Goal: Ask a question: Seek information or help from site administrators or community

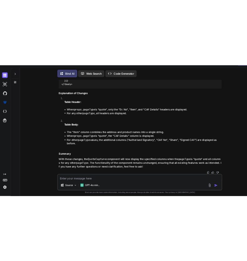
scroll to position [2891, 0]
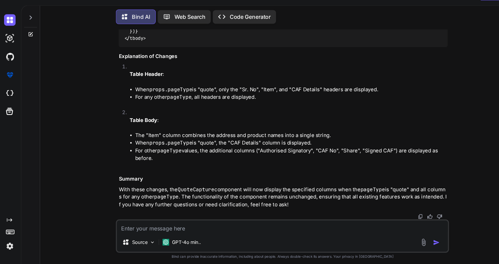
type textarea "x"
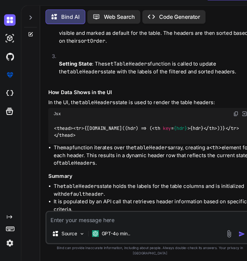
scroll to position [3625, 0]
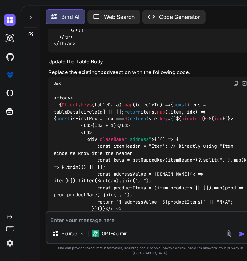
scroll to position [3483, 0]
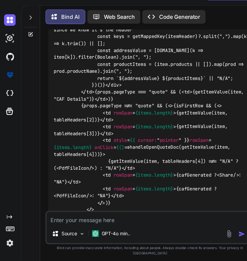
drag, startPoint x: 73, startPoint y: 165, endPoint x: 49, endPoint y: 78, distance: 90.3
copy code "<thead> < tr > < th > Sr. No </ th > < th > Item </ th > {props.pageType === "q…"
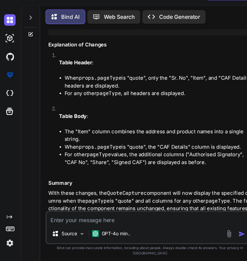
scroll to position [3691, 0]
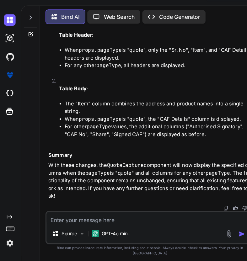
scroll to position [3773, 0]
drag, startPoint x: 162, startPoint y: 104, endPoint x: 71, endPoint y: 106, distance: 90.5
drag, startPoint x: 71, startPoint y: 106, endPoint x: 106, endPoint y: 127, distance: 40.5
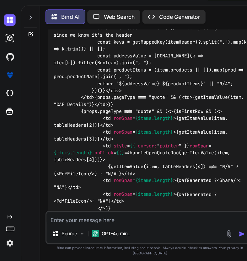
scroll to position [3475, 0]
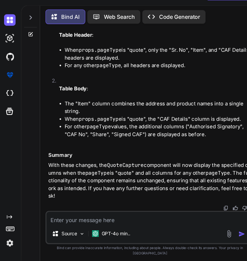
scroll to position [4042, 0]
click at [70, 224] on textarea at bounding box center [138, 218] width 191 height 11
type textarea "i"
type textarea "x"
type textarea "i"
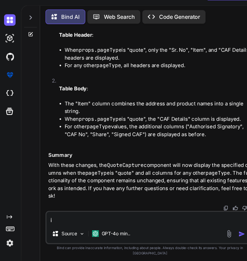
type textarea "x"
type textarea "i w"
type textarea "x"
type textarea "i wa"
type textarea "x"
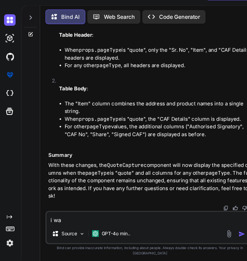
type textarea "i wan"
type textarea "x"
type textarea "i want"
type textarea "x"
type textarea "i want"
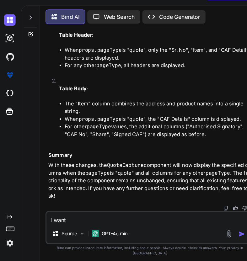
type textarea "x"
type textarea "i want t"
type textarea "x"
type textarea "i want"
type textarea "x"
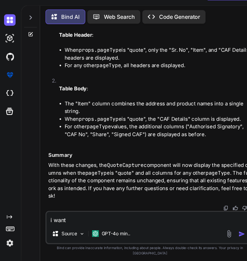
type textarea "i want a"
type textarea "x"
type textarea "i want"
type textarea "x"
paste textarea "agreement"
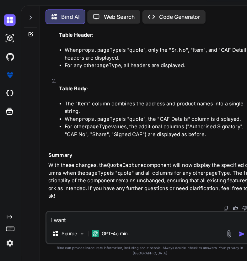
type textarea "i want agreement"
type textarea "x"
type textarea "i want agreement"
type textarea "x"
type textarea "i want Cagreement"
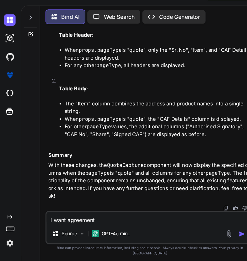
type textarea "x"
type textarea "i want CAagreement"
type textarea "x"
type textarea "i want CAFagreement"
type textarea "x"
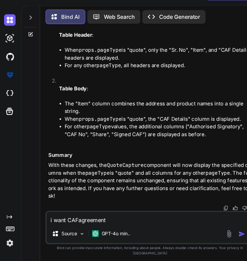
type textarea "i want CAF agreement"
type textarea "x"
type textarea "i want CAF dagreement"
type textarea "x"
type textarea "i want CAF deagreement"
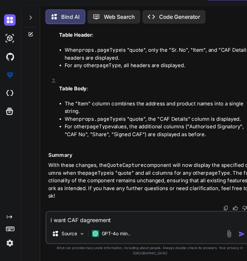
type textarea "x"
type textarea "i want CAF detagreement"
type textarea "x"
type textarea "i want CAF detaagreement"
type textarea "x"
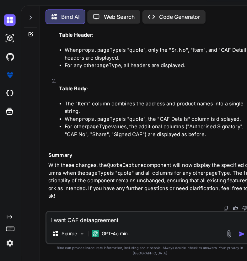
type textarea "i want CAF detaiagreement"
type textarea "x"
type textarea "i want CAF detailagreement"
type textarea "x"
type textarea "i want CAF detailsagreement"
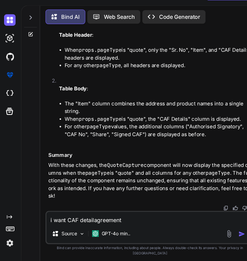
type textarea "x"
type textarea "i want CAF details agreement"
type textarea "x"
type textarea "i want CAF details iagreement"
type textarea "x"
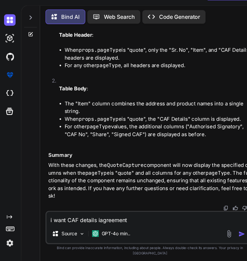
type textarea "i want CAF details inagreement"
type textarea "x"
type textarea "i want CAF details in agreement"
type textarea "x"
type textarea "i want CAF details in agreement a"
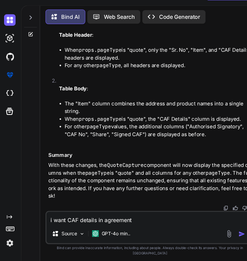
type textarea "x"
type textarea "i want CAF details in agreement al"
type textarea "x"
type textarea "i want CAF details in agreement als"
type textarea "x"
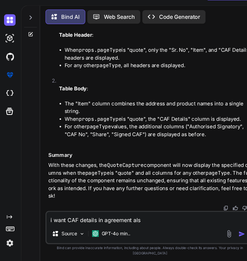
type textarea "i want CAF details in agreement also"
type textarea "x"
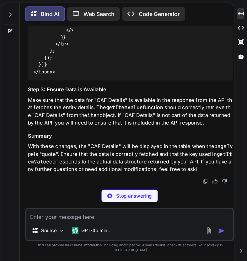
scroll to position [7466, 0]
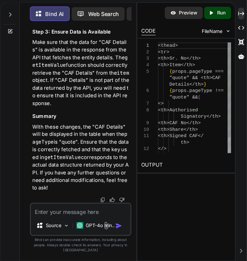
type textarea "x"
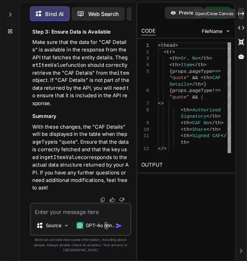
click at [242, 33] on icon "Created with Pixso." at bounding box center [242, 33] width 6 height 6
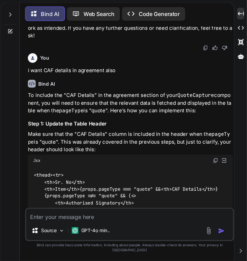
scroll to position [3979, 0]
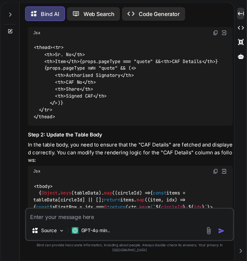
click at [68, 223] on textarea at bounding box center [138, 218] width 191 height 11
type textarea "i"
type textarea "x"
type textarea "i"
type textarea "x"
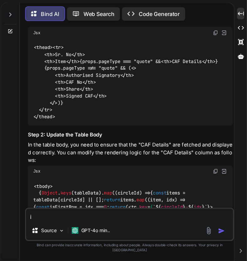
type textarea "i t"
type textarea "x"
type textarea "i th"
type textarea "x"
type textarea "i thi"
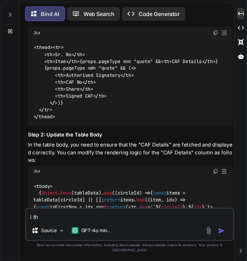
type textarea "x"
type textarea "i thin"
type textarea "x"
type textarea "i think"
type textarea "x"
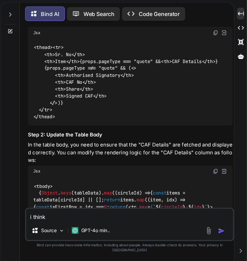
type textarea "i think"
type textarea "x"
type textarea "i think t"
type textarea "x"
type textarea "i think"
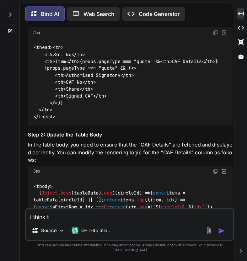
type textarea "x"
type textarea "i think y"
type textarea "x"
type textarea "i think yo"
type textarea "x"
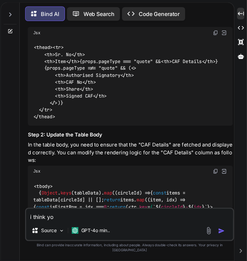
type textarea "i think you"
type textarea "x"
type textarea "i think you"
type textarea "x"
type textarea "i think you d"
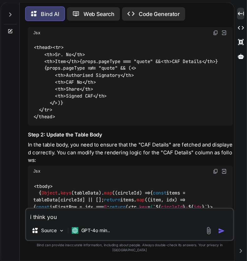
type textarea "x"
type textarea "i think you do"
type textarea "x"
type textarea "i think you [PERSON_NAME]"
type textarea "x"
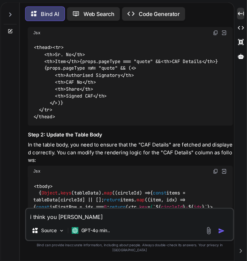
type textarea "i think you dont"
type textarea "x"
type textarea "i think you dont"
type textarea "x"
type textarea "i think you dont u"
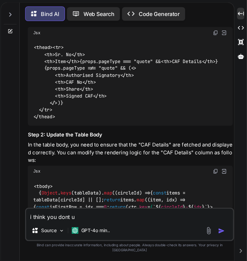
type textarea "x"
type textarea "i think you dont un"
type textarea "x"
type textarea "i think you dont und"
type textarea "x"
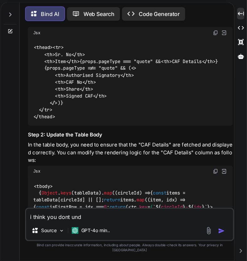
type textarea "i think you dont unde"
type textarea "x"
type textarea "i think you dont under"
type textarea "x"
type textarea "i think you dont unders"
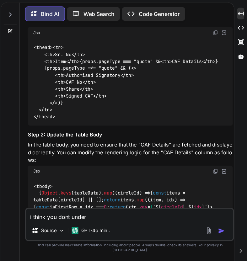
type textarea "x"
type textarea "i think you dont underst"
type textarea "x"
type textarea "i think you dont understa"
type textarea "x"
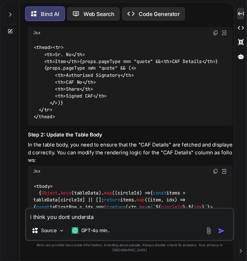
type textarea "i think you dont understan"
type textarea "x"
type textarea "i think you dont understand"
type textarea "x"
type textarea "i think you dont understand"
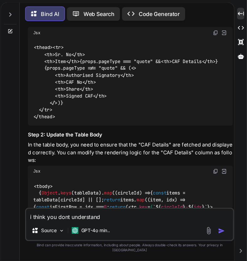
type textarea "x"
type textarea "i think you dont understand w"
type textarea "x"
type textarea "i think you dont understand [PERSON_NAME]"
type textarea "x"
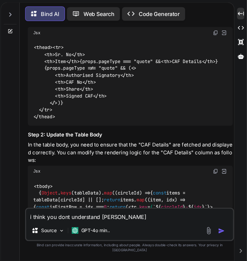
type textarea "i think you dont understand wha"
type textarea "x"
type textarea "i think you dont understand what"
type textarea "x"
type textarea "i think you dont understand what"
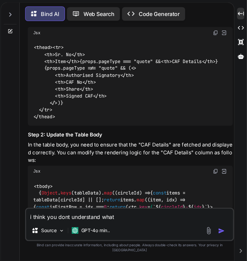
type textarea "x"
type textarea "i think you dont understand what i"
type textarea "x"
type textarea "i think you dont understand what i"
type textarea "x"
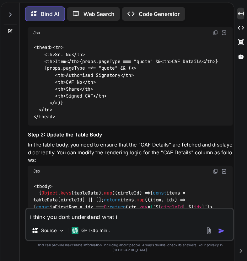
type textarea "i think you dont understand what i w"
type textarea "x"
type textarea "i think you dont understand what i wa"
type textarea "x"
type textarea "i think you dont understand what i wan"
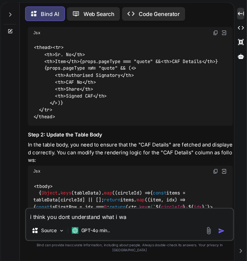
type textarea "x"
type textarea "i think you dont understand what i want"
type textarea "x"
type textarea "i think you dont understand what i want,"
type textarea "x"
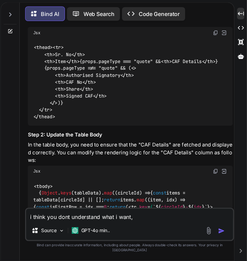
type textarea "i think you dont understand what i want,"
type textarea "x"
type textarea "i think you dont understand what i want, i"
type textarea "x"
type textarea "i think you dont understand what i want, i"
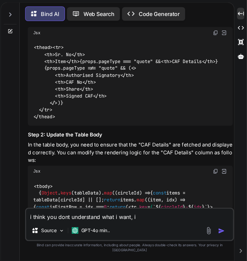
type textarea "x"
type textarea "i think you dont understand what i want, i w"
type textarea "x"
type textarea "i think you dont understand what i want, i wa"
type textarea "x"
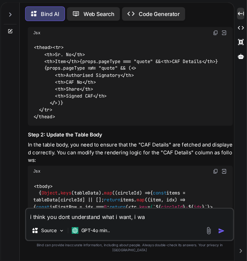
type textarea "i think you dont understand what i want, i wan"
type textarea "x"
type textarea "i think you dont understand what i want, i want"
type textarea "x"
type textarea "i think you dont understand what i want, i want"
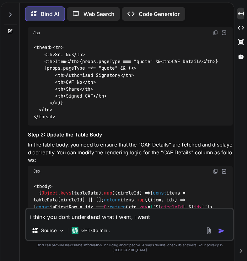
type textarea "x"
type textarea "i think you dont understand what i want, i want w"
type textarea "x"
type textarea "i think you dont understand what i want, i want wh"
type textarea "x"
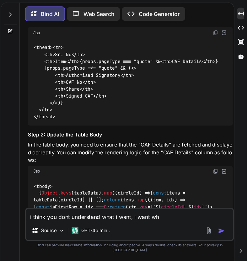
type textarea "i think you dont understand what i want, i want whe"
type textarea "x"
type textarea "i think you dont understand what i want, i want when"
type textarea "x"
type textarea "i think you dont understand what i want, i want when"
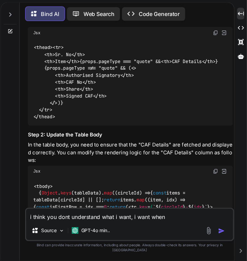
type textarea "x"
type textarea "i think you dont understand what i want, i want when p"
type textarea "x"
type textarea "i think you dont understand what i want, i want when pa"
type textarea "x"
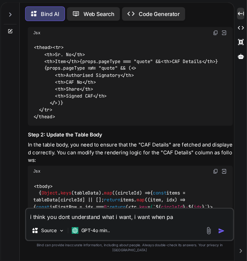
type textarea "i think you dont understand what i want, i want when pag"
type textarea "x"
type textarea "i think you dont understand what i want, i want when page"
type textarea "x"
type textarea "i think you dont understand what i want, i want when paget"
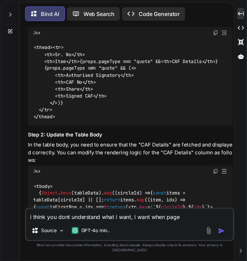
type textarea "x"
type textarea "i think you dont understand what i want, i want when pagety"
type textarea "x"
type textarea "i think you dont understand what i want, i want when pagetyp"
type textarea "x"
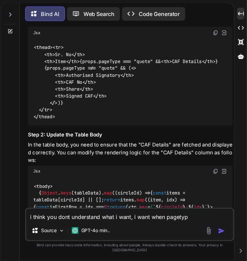
type textarea "i think you dont understand what i want, i want when pagetype"
type textarea "x"
type textarea "i think you dont understand what i want, i want when pagetype"
type textarea "x"
type textarea "i think you dont understand what i want, i want when pagetype i"
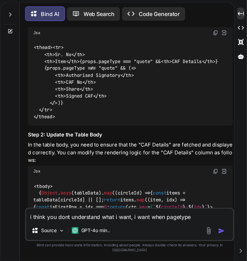
type textarea "x"
type textarea "i think you dont understand what i want, i want when pagetype is"
type textarea "x"
type textarea "i think you dont understand what i want, i want when pagetype is"
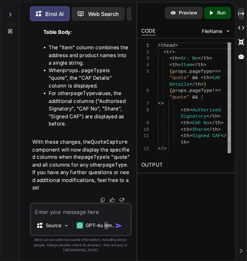
scroll to position [8949, 0]
click at [243, 31] on icon "Created with Pixso." at bounding box center [242, 33] width 6 height 6
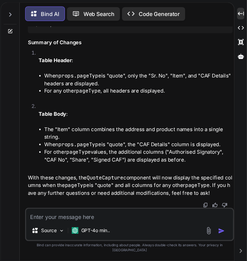
click at [76, 224] on textarea at bounding box center [138, 218] width 191 height 11
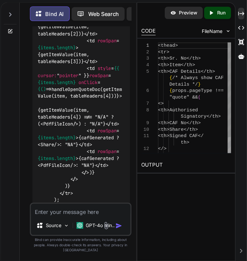
scroll to position [9358, 0]
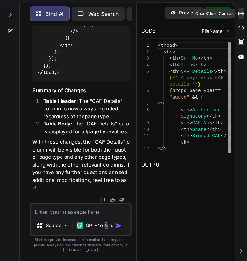
click at [242, 35] on icon "Created with Pixso." at bounding box center [242, 33] width 6 height 6
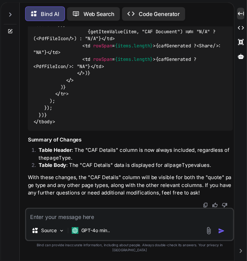
scroll to position [6178, 0]
drag, startPoint x: 160, startPoint y: 101, endPoint x: 76, endPoint y: 78, distance: 86.3
click at [76, 78] on div "<tbody> { Object . keys (tableData). map ( ( circleId ) => { const items = tabl…" at bounding box center [139, 4] width 189 height 273
copy span "< td > {getItemValue(item, "CAF Details")} {/* Always show CAF Details */} </ t…"
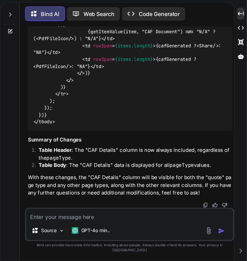
drag, startPoint x: 208, startPoint y: 62, endPoint x: 152, endPoint y: 63, distance: 55.9
copy span ""Authorised Signatory""
drag, startPoint x: 173, startPoint y: 81, endPoint x: 152, endPoint y: 81, distance: 21.0
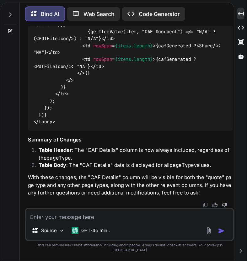
copy span ""CAF No""
drag, startPoint x: 86, startPoint y: 106, endPoint x: 49, endPoint y: 106, distance: 37.1
click at [49, 106] on div "<tbody> { Object . keys (tableData). map ( ( circleId ) => { const items = tabl…" at bounding box center [139, 4] width 189 height 273
copy span ""CAF Document""
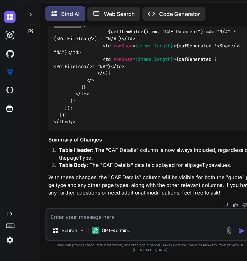
scroll to position [6177, 0]
click at [96, 90] on span "</>" at bounding box center [94, 88] width 8 height 6
click at [97, 39] on span "< td style = {{ cursor: " pointer " }} rowSpan = {items.length} onClick = {() =>" at bounding box center [123, 33] width 146 height 12
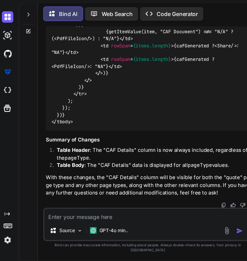
scroll to position [6097, 0]
